Goal: Information Seeking & Learning: Find specific fact

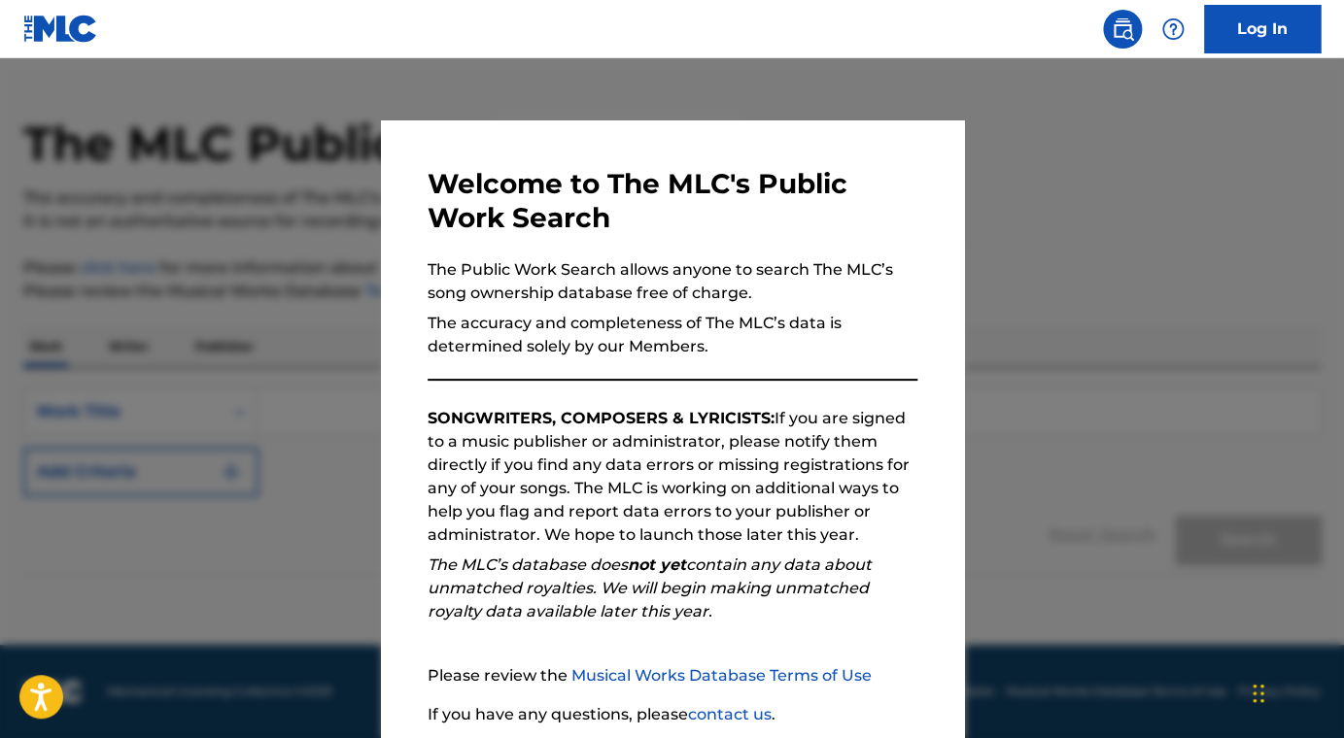
scroll to position [152, 0]
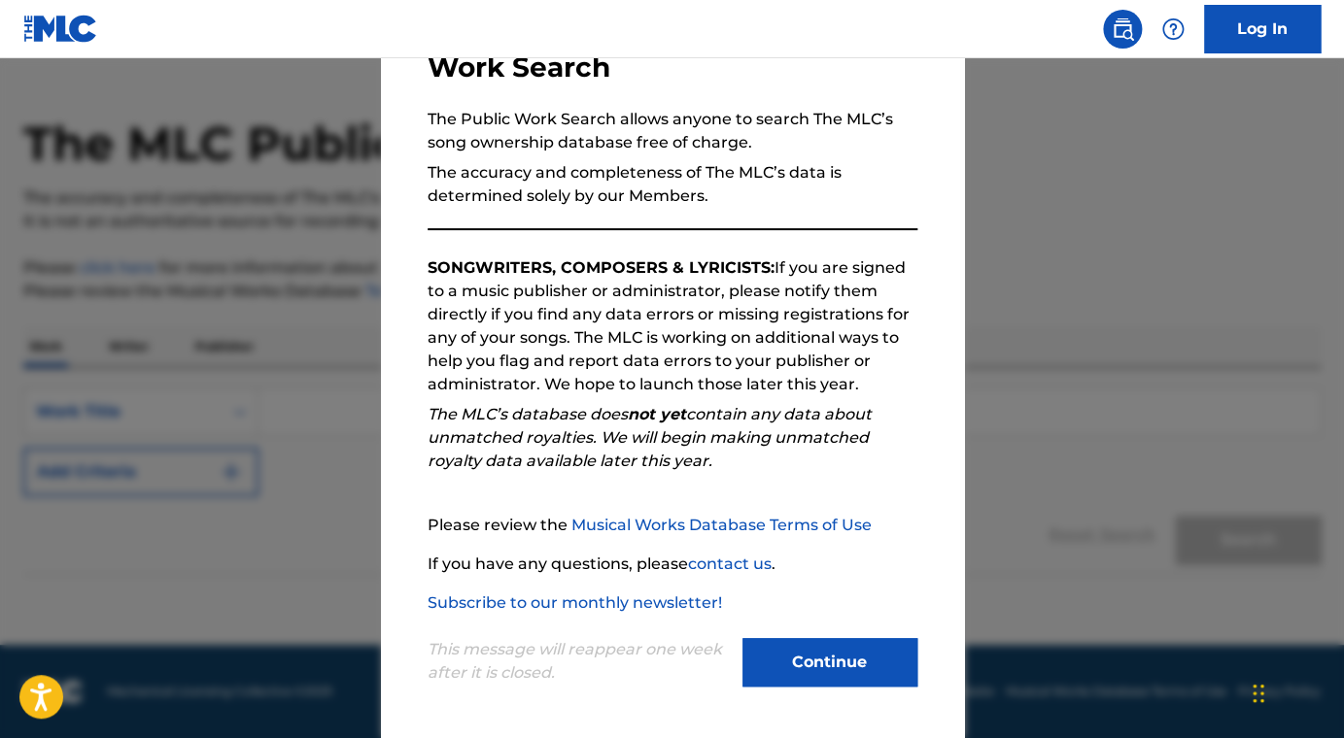
click at [803, 666] on button "Continue" at bounding box center [829, 662] width 175 height 49
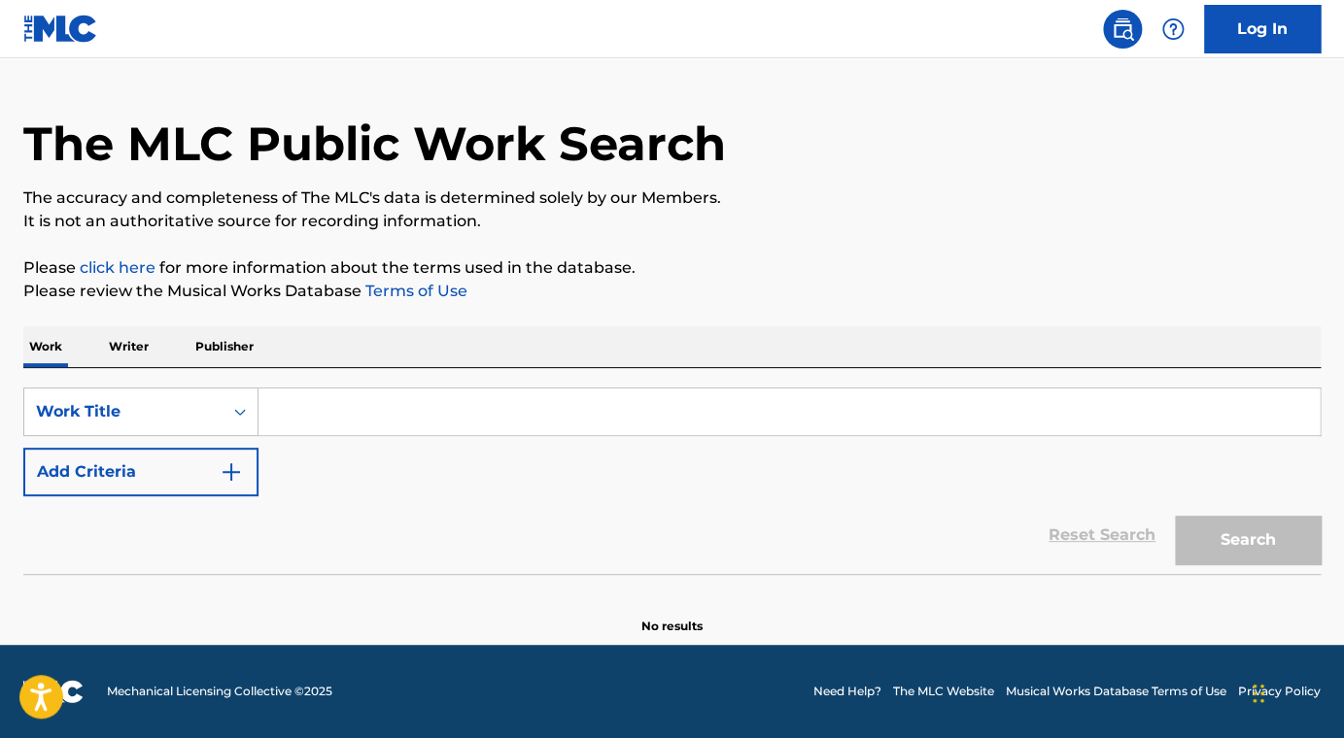
click at [394, 366] on div "Work Writer Publisher" at bounding box center [671, 346] width 1297 height 41
click at [381, 400] on input "Search Form" at bounding box center [788, 412] width 1061 height 47
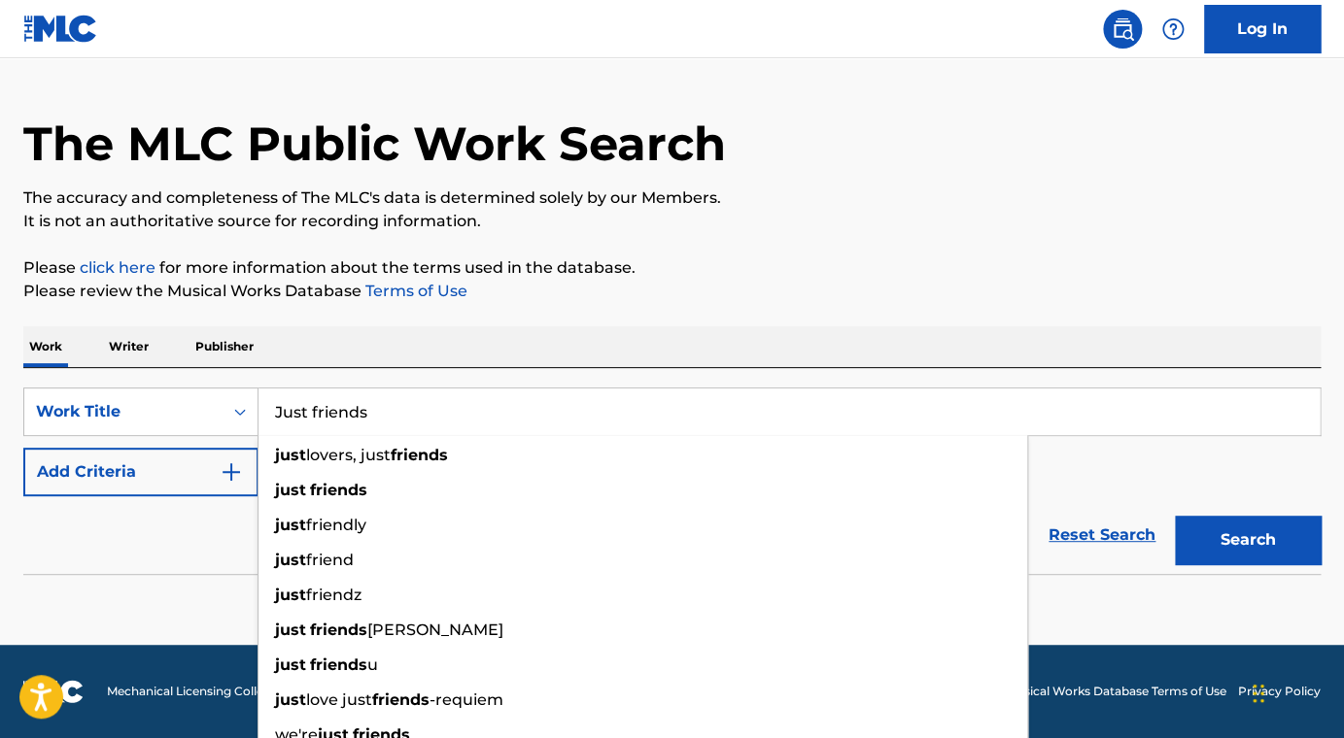
type input "Just friends"
click at [1175, 516] on button "Search" at bounding box center [1248, 540] width 146 height 49
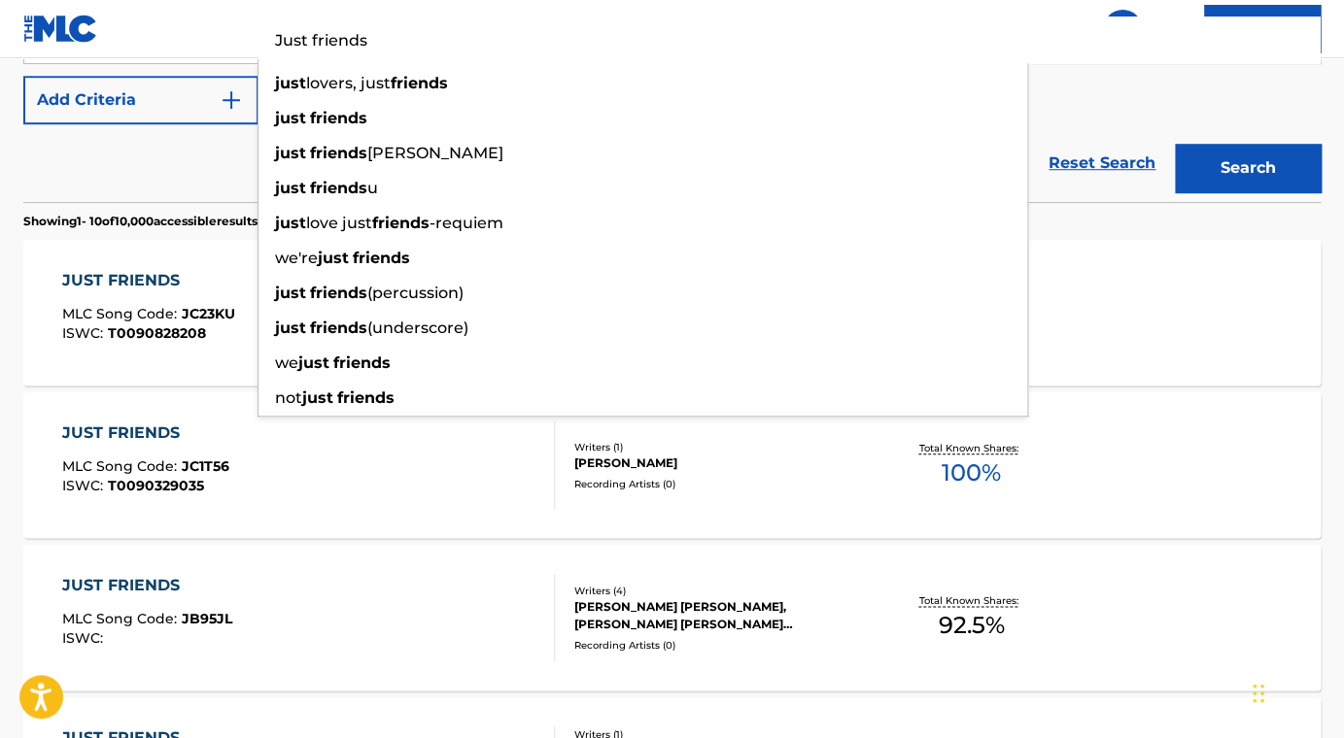
scroll to position [0, 0]
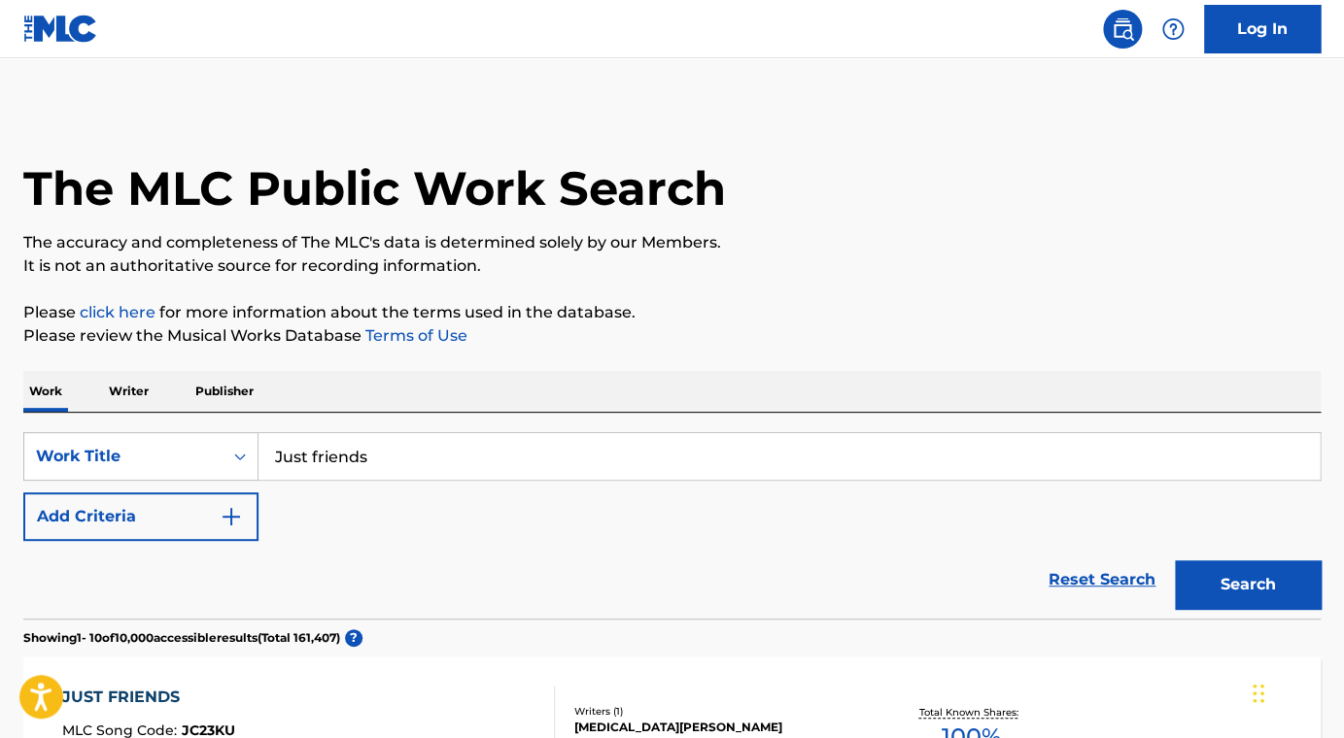
click at [238, 514] on img "Search Form" at bounding box center [231, 516] width 23 height 23
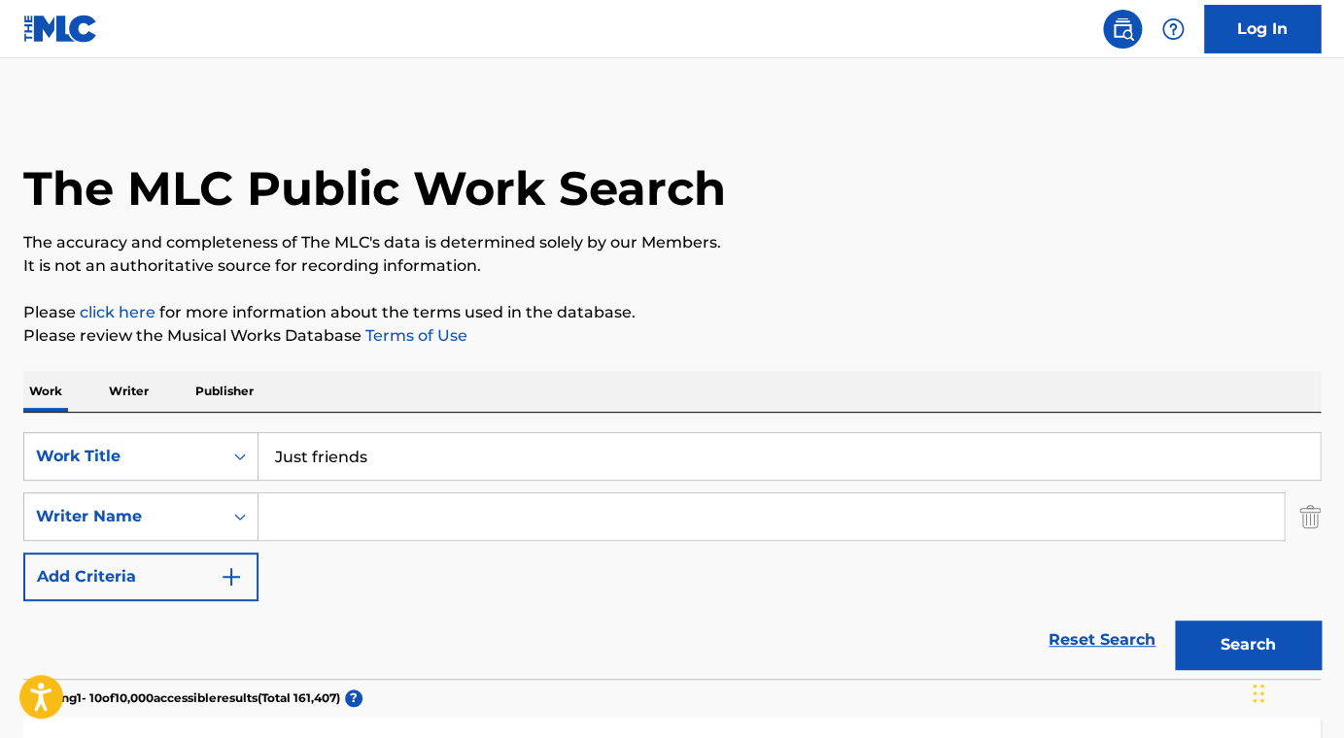
click at [359, 518] on input "Search Form" at bounding box center [770, 517] width 1025 height 47
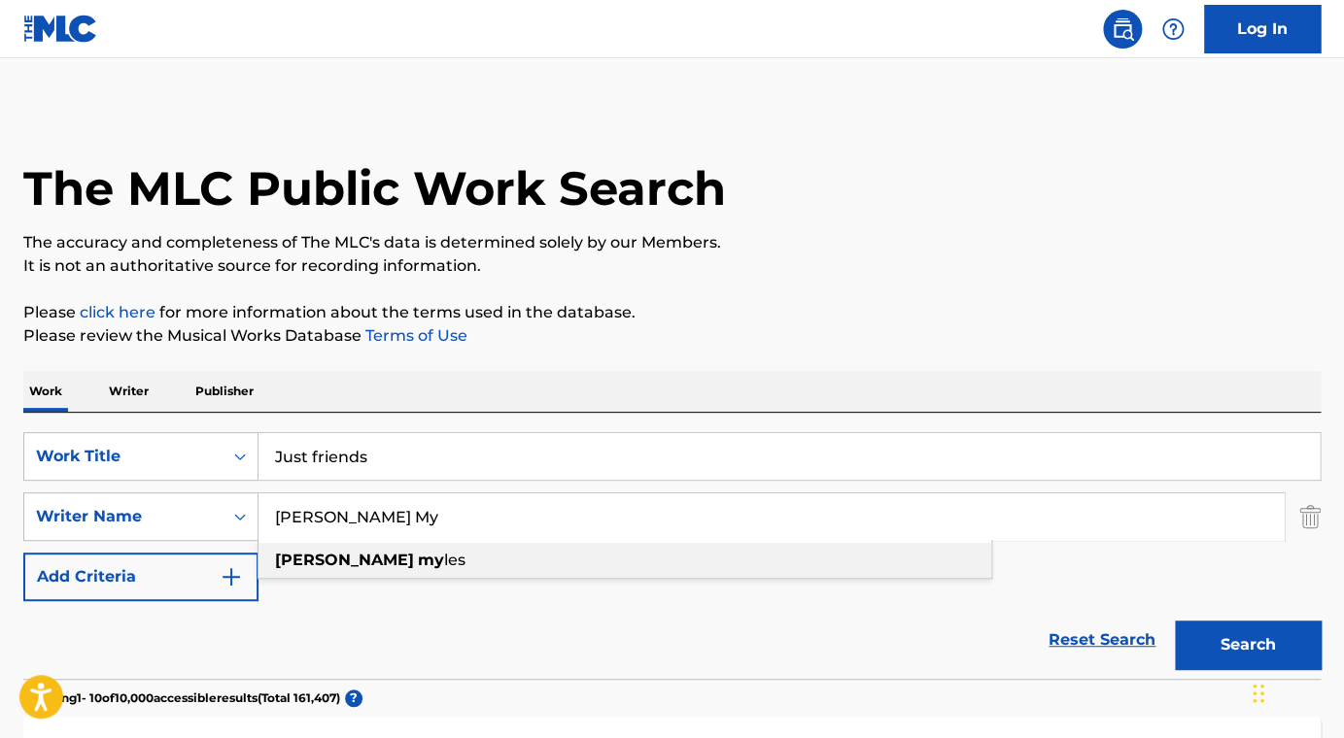
click at [414, 558] on span "Search Form" at bounding box center [416, 560] width 4 height 18
type input "[PERSON_NAME]"
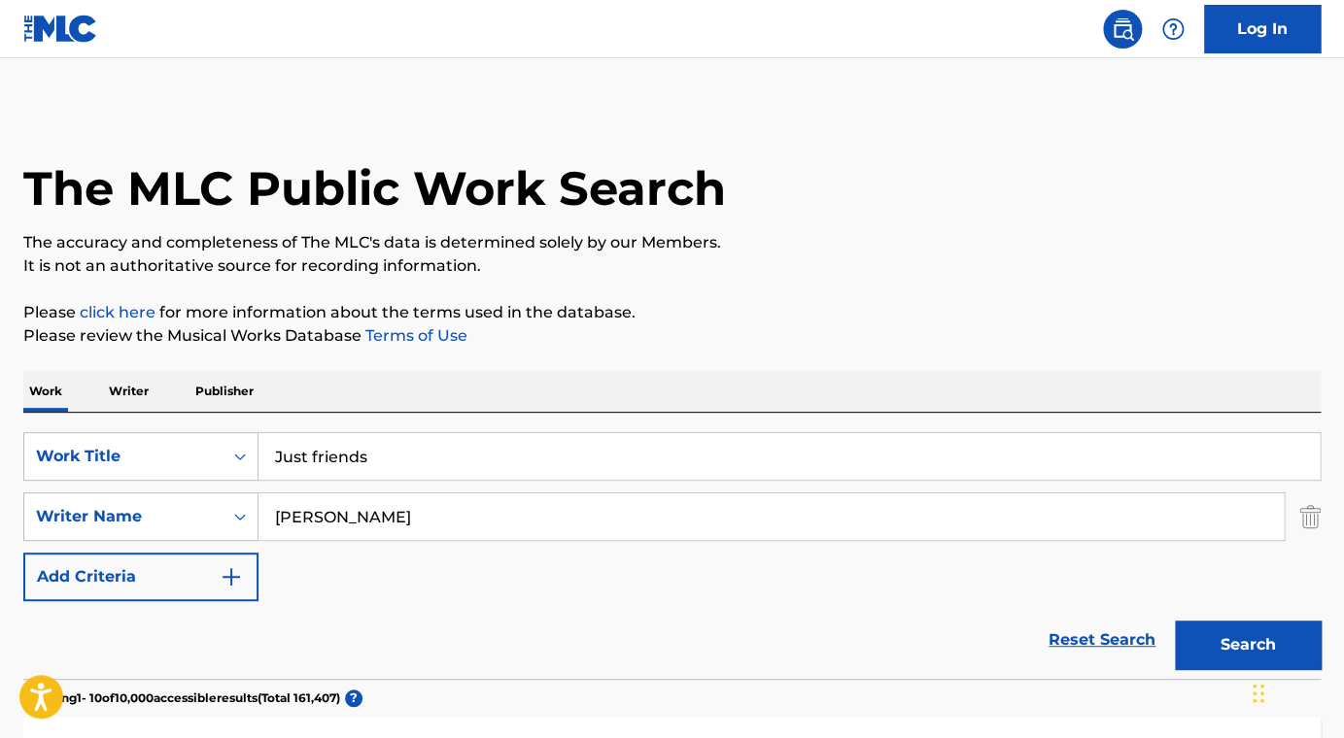
click at [1245, 646] on button "Search" at bounding box center [1248, 645] width 146 height 49
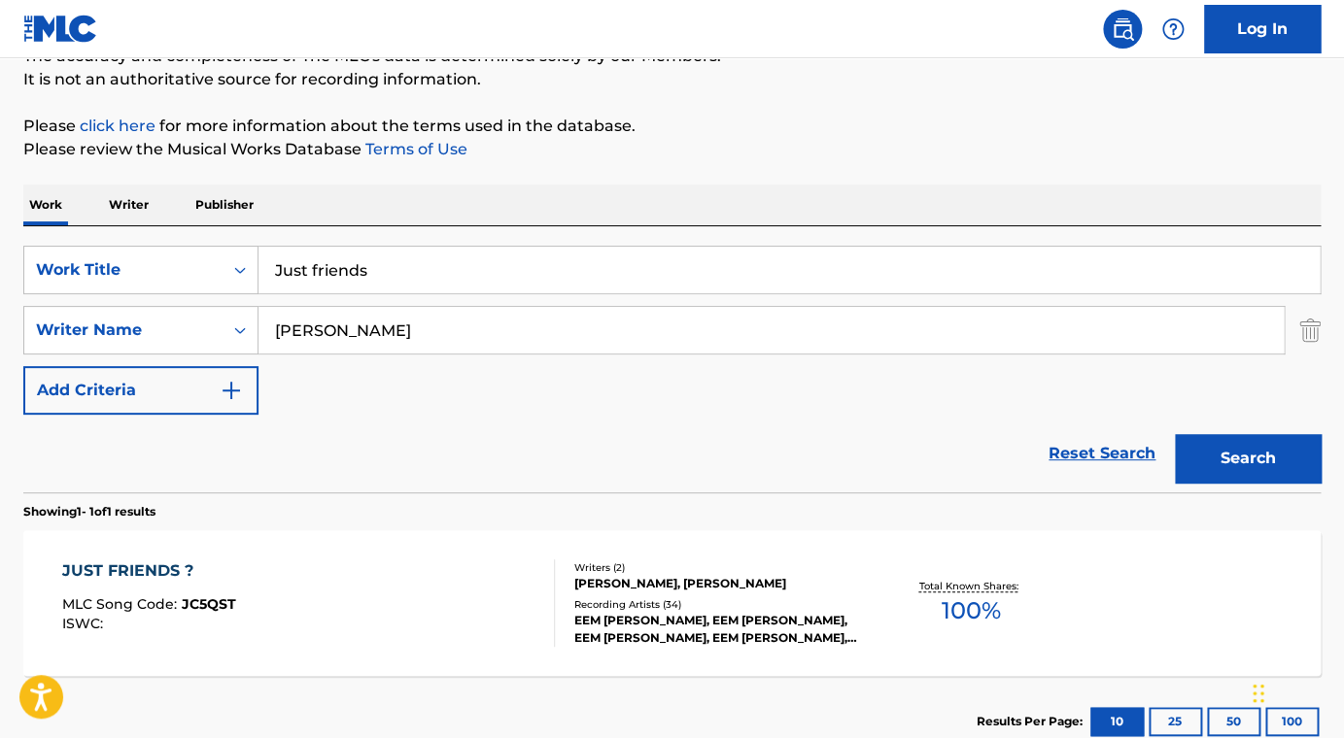
scroll to position [319, 0]
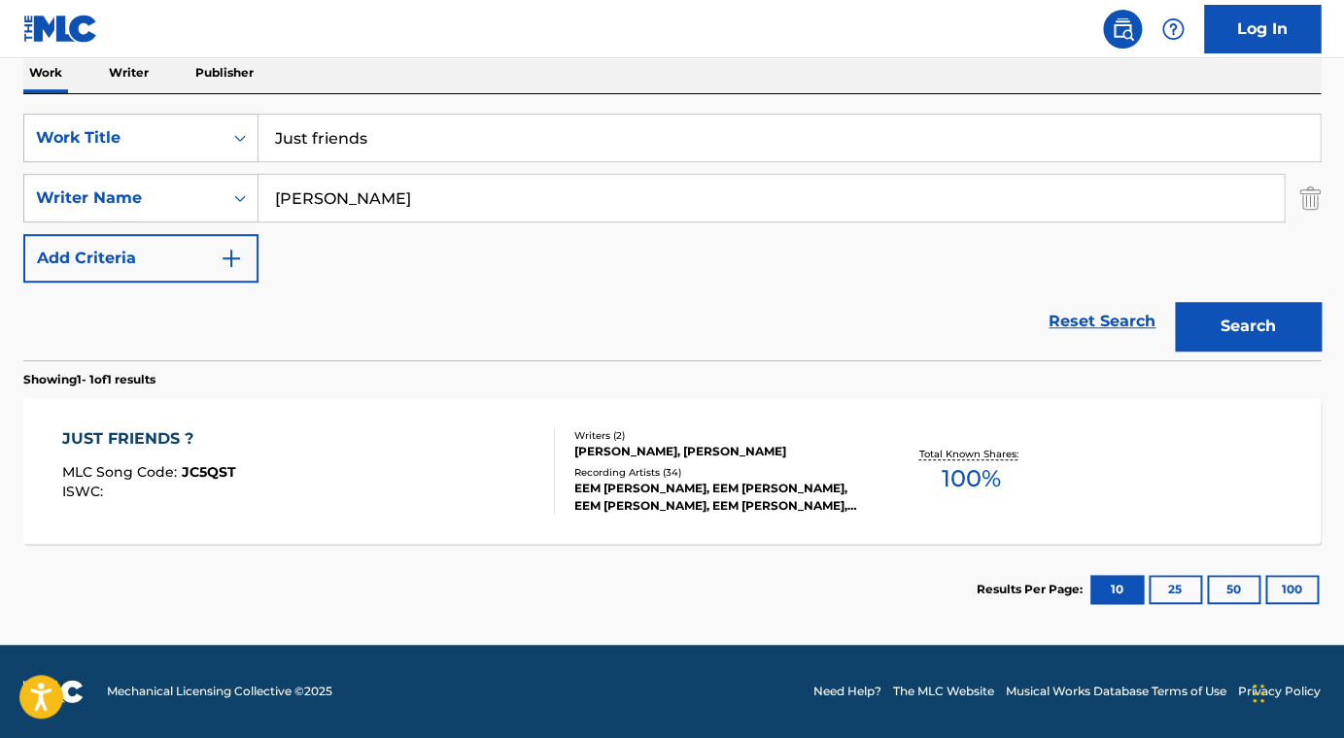
click at [499, 495] on div "JUST FRIENDS ? MLC Song Code : JC5QST ISWC :" at bounding box center [308, 470] width 493 height 87
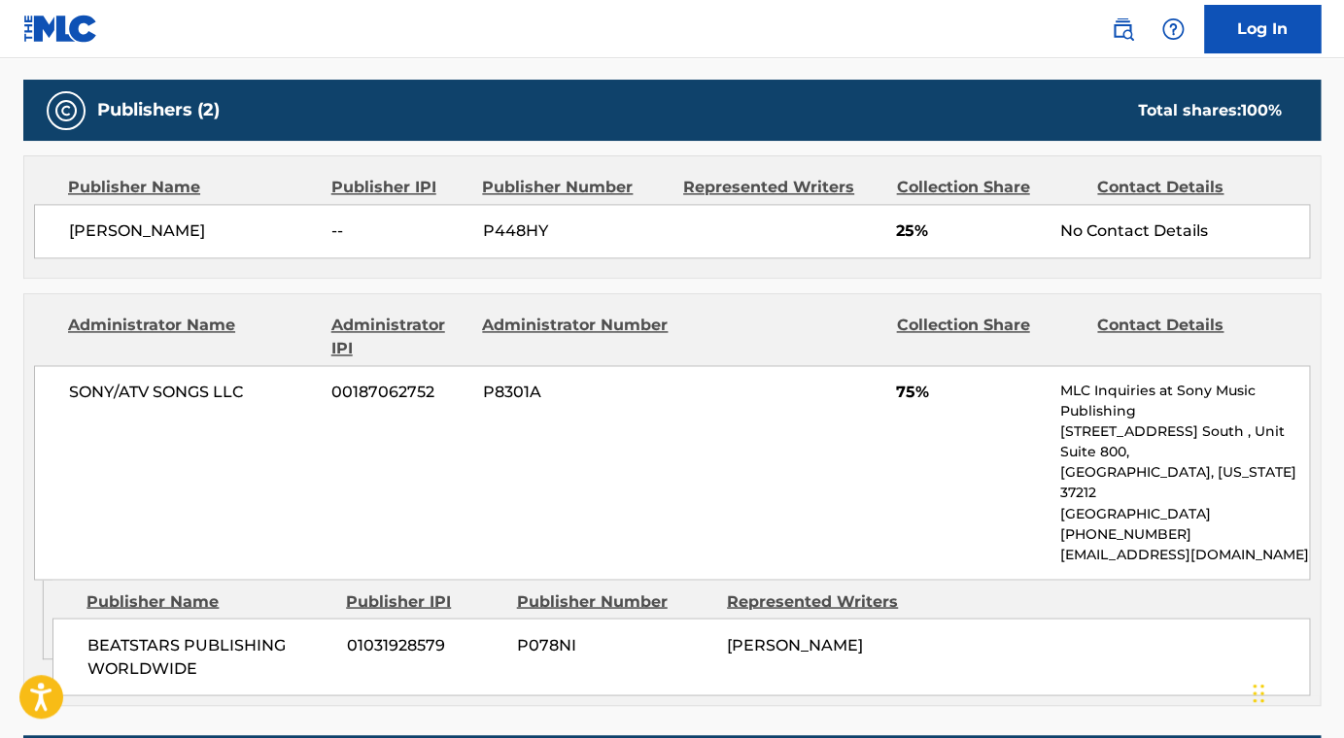
scroll to position [829, 0]
